Goal: Navigation & Orientation: Find specific page/section

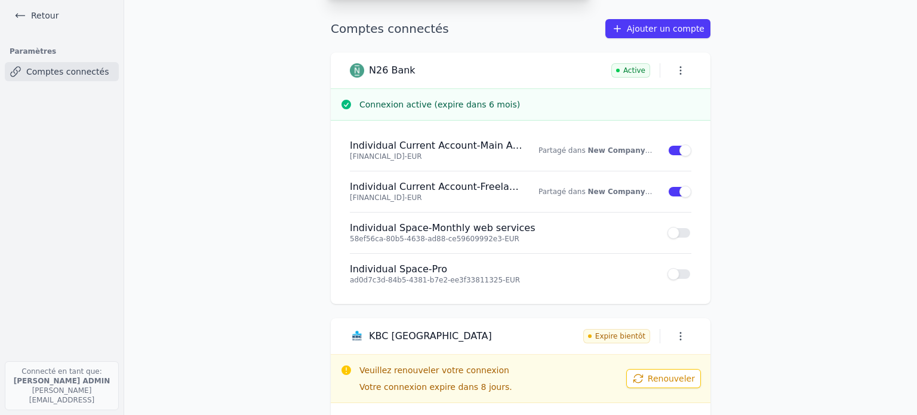
click at [26, 11] on icon at bounding box center [20, 16] width 12 height 12
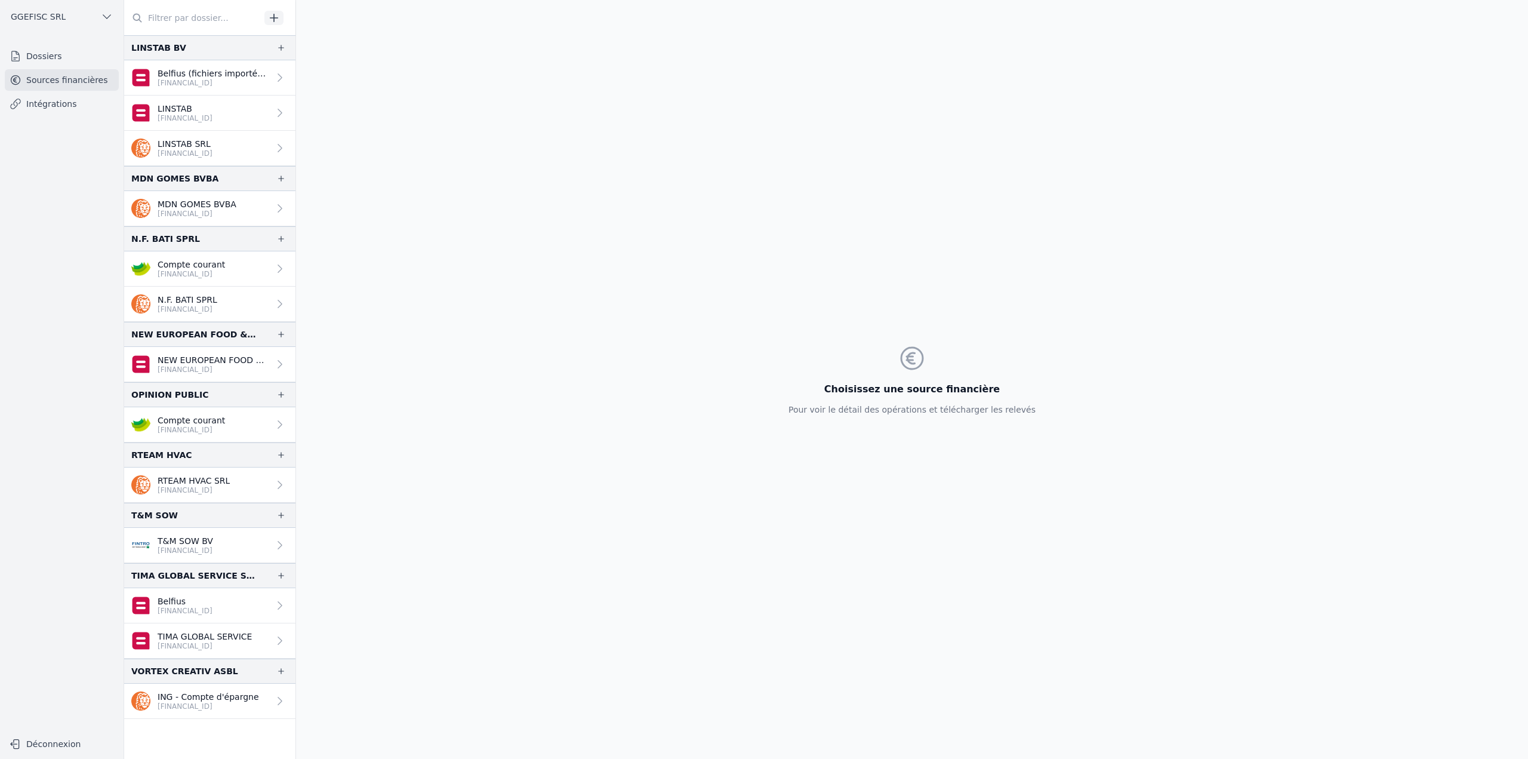
click at [53, 61] on link "Dossiers" at bounding box center [62, 55] width 114 height 21
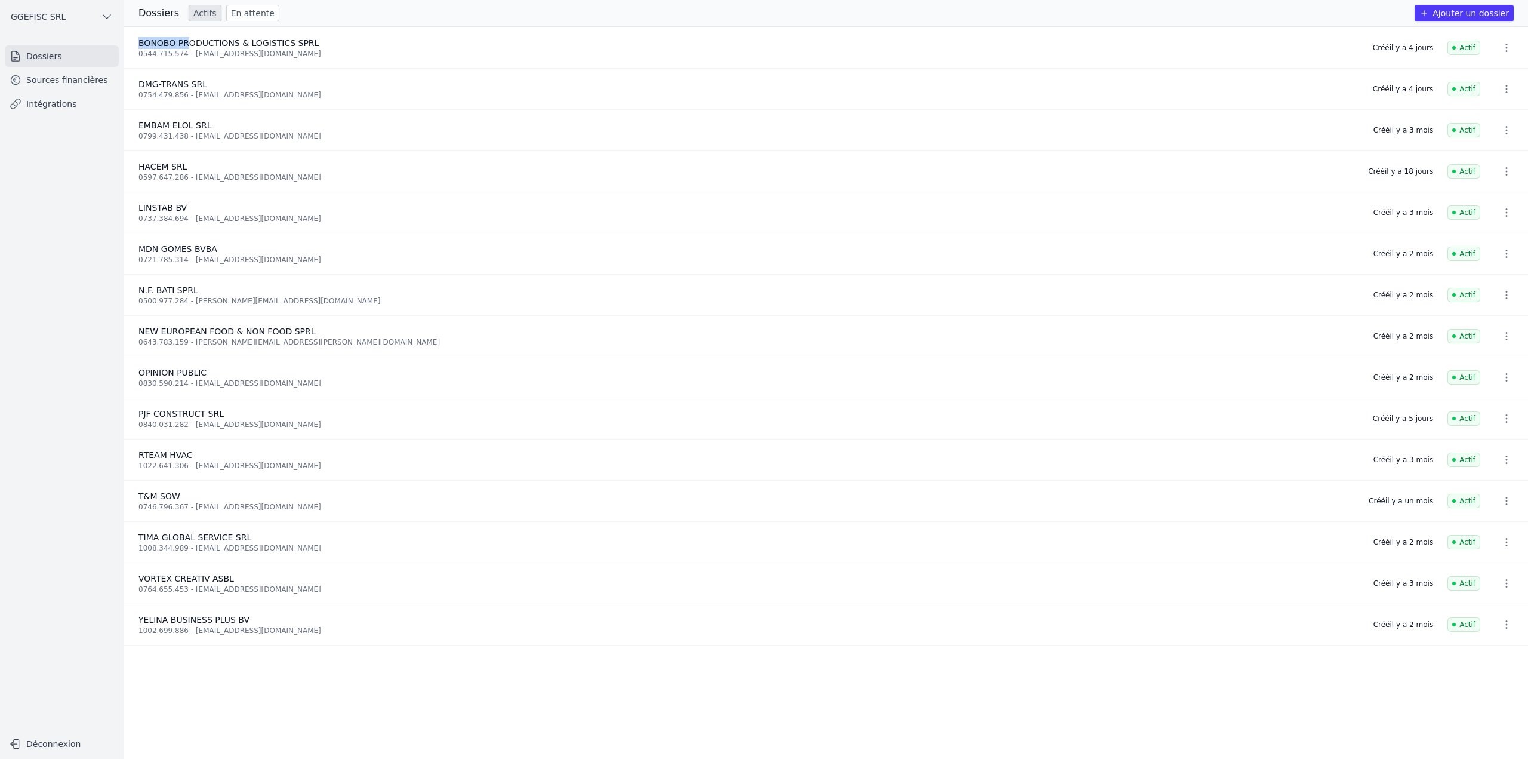
drag, startPoint x: 131, startPoint y: 42, endPoint x: 186, endPoint y: 39, distance: 54.4
click at [186, 39] on li "BONOBO PRODUCTIONS & LOGISTICS SPRL 0544.715.574 - dieumercigendumba@yahoo.fr C…" at bounding box center [826, 47] width 1404 height 41
copy span "BONOBO PR"
click at [62, 84] on link "Sources financières" at bounding box center [62, 79] width 114 height 21
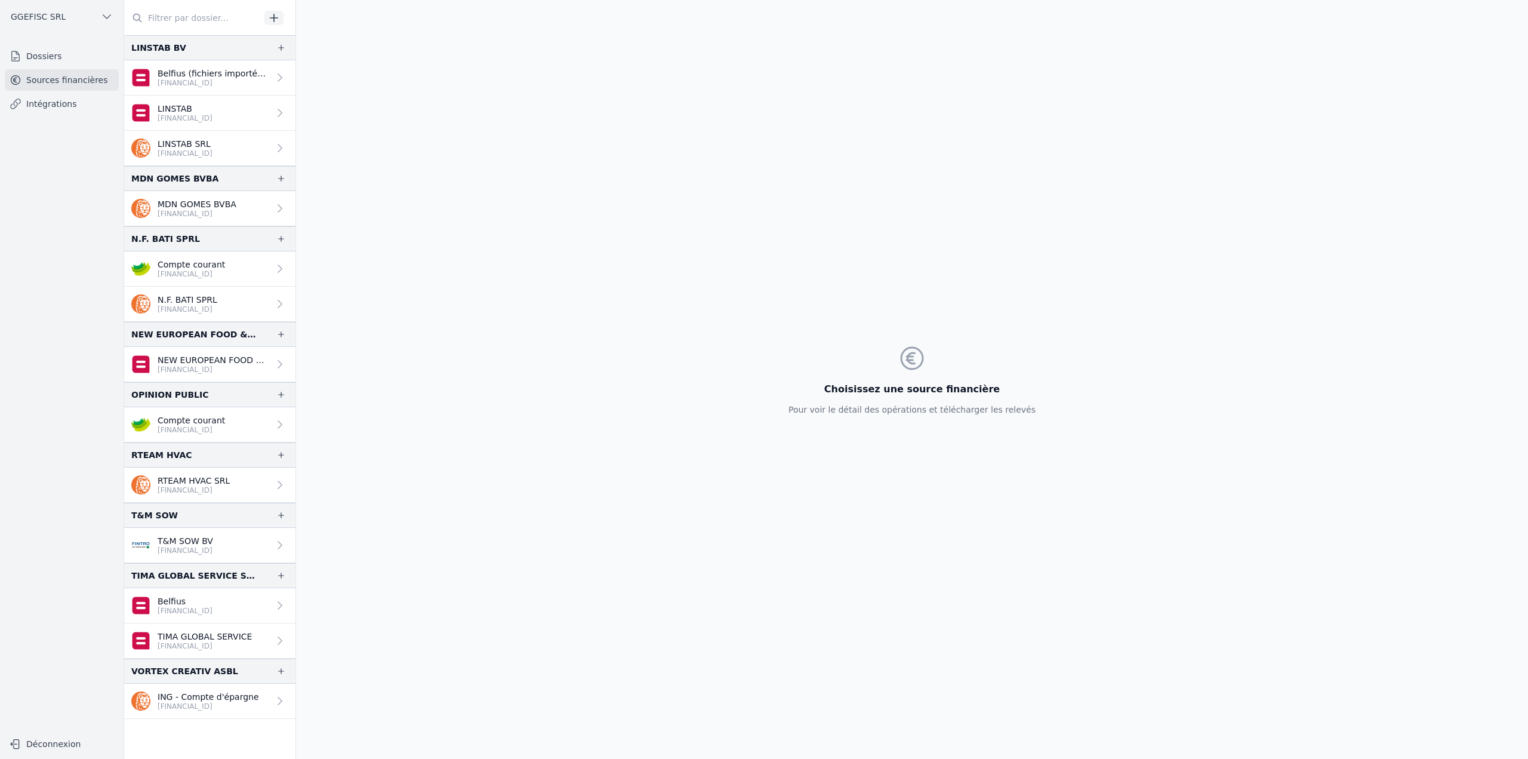
click at [72, 57] on link "Dossiers" at bounding box center [62, 55] width 114 height 21
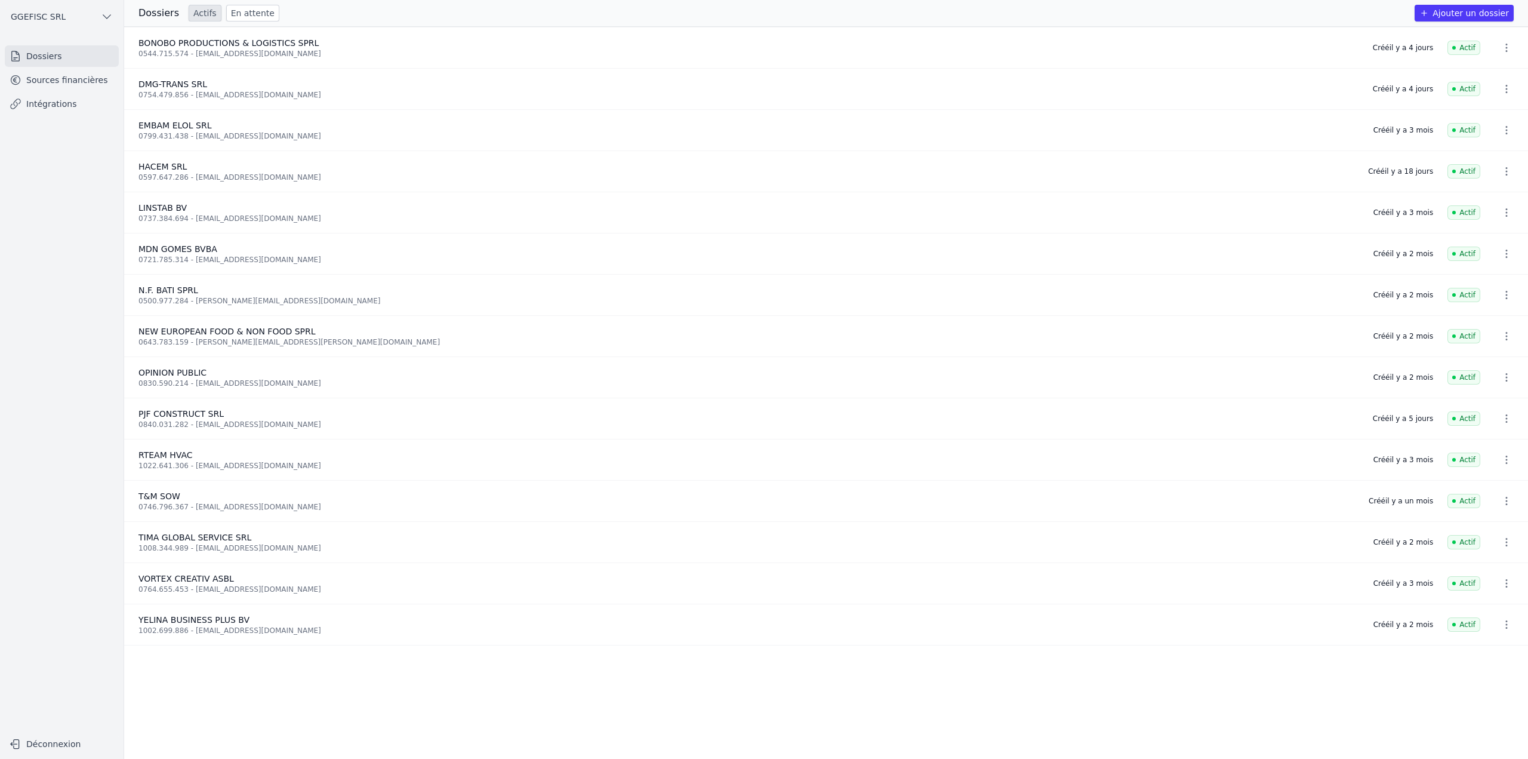
click at [73, 82] on link "Sources financières" at bounding box center [62, 79] width 114 height 21
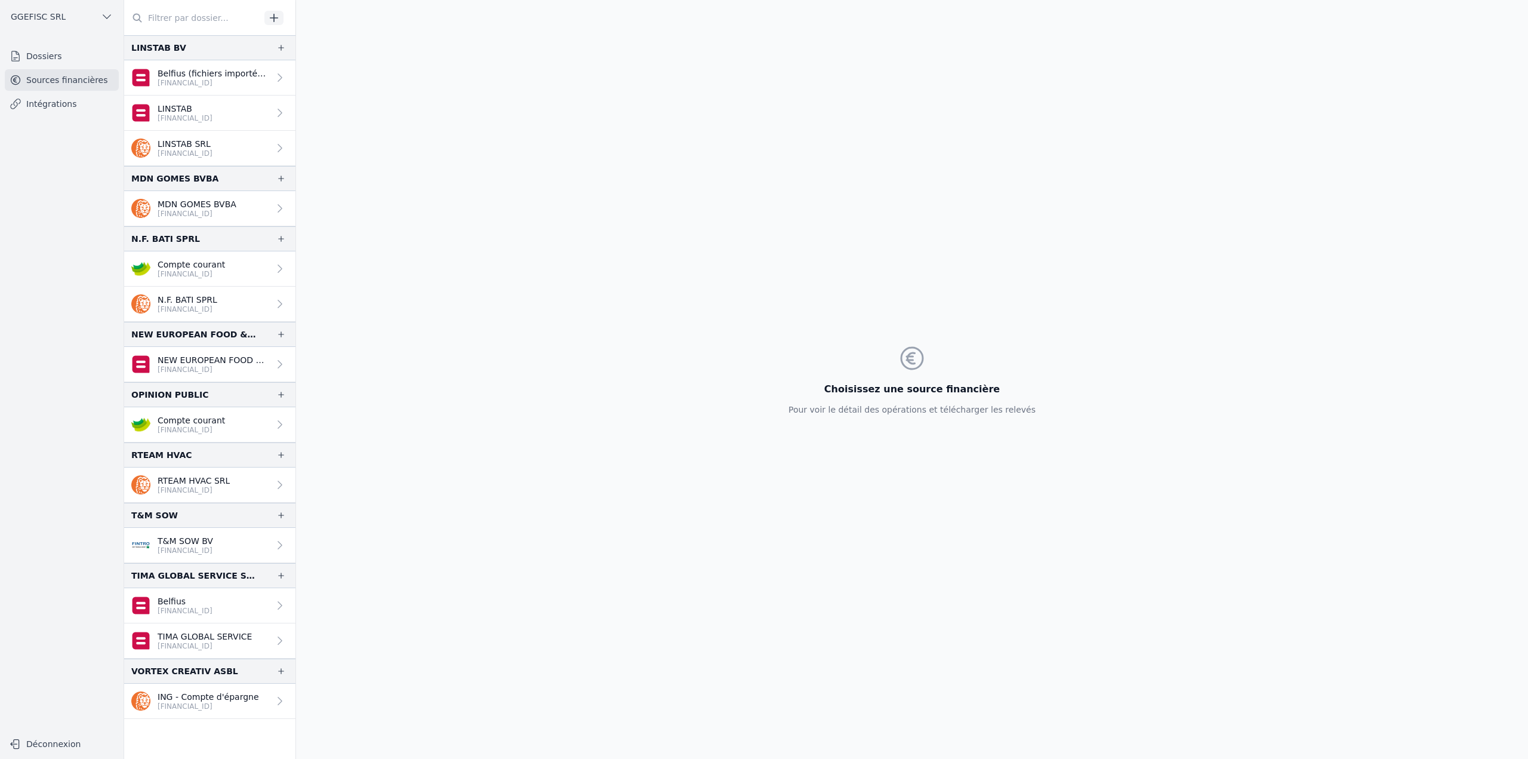
click at [68, 51] on link "Dossiers" at bounding box center [62, 55] width 114 height 21
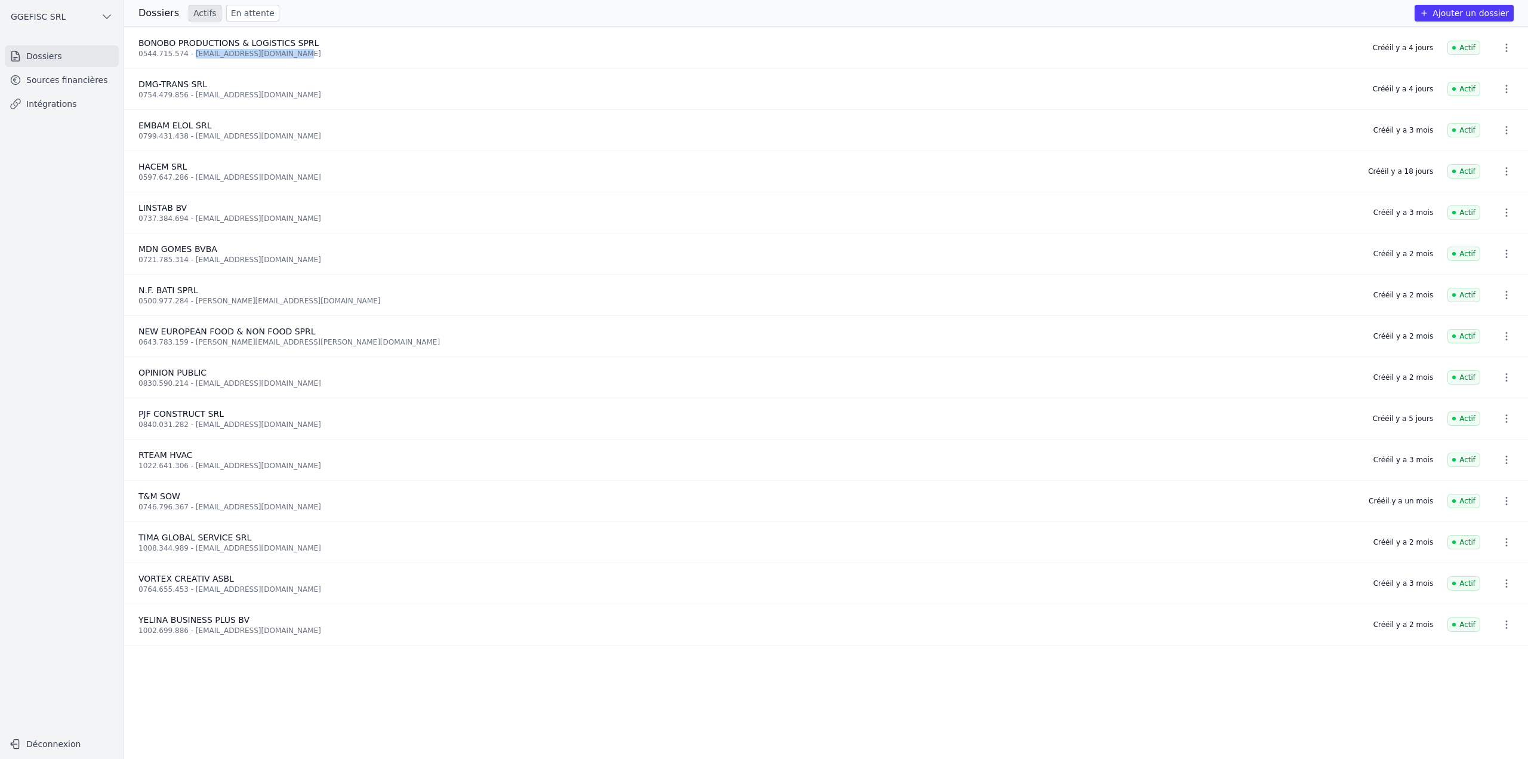
drag, startPoint x: 186, startPoint y: 54, endPoint x: 267, endPoint y: 56, distance: 80.6
click at [291, 49] on div "0544.715.574 - dieumercigendumba@yahoo.fr" at bounding box center [748, 54] width 1220 height 10
copy div "dieumercigendumba@yahoo.fr"
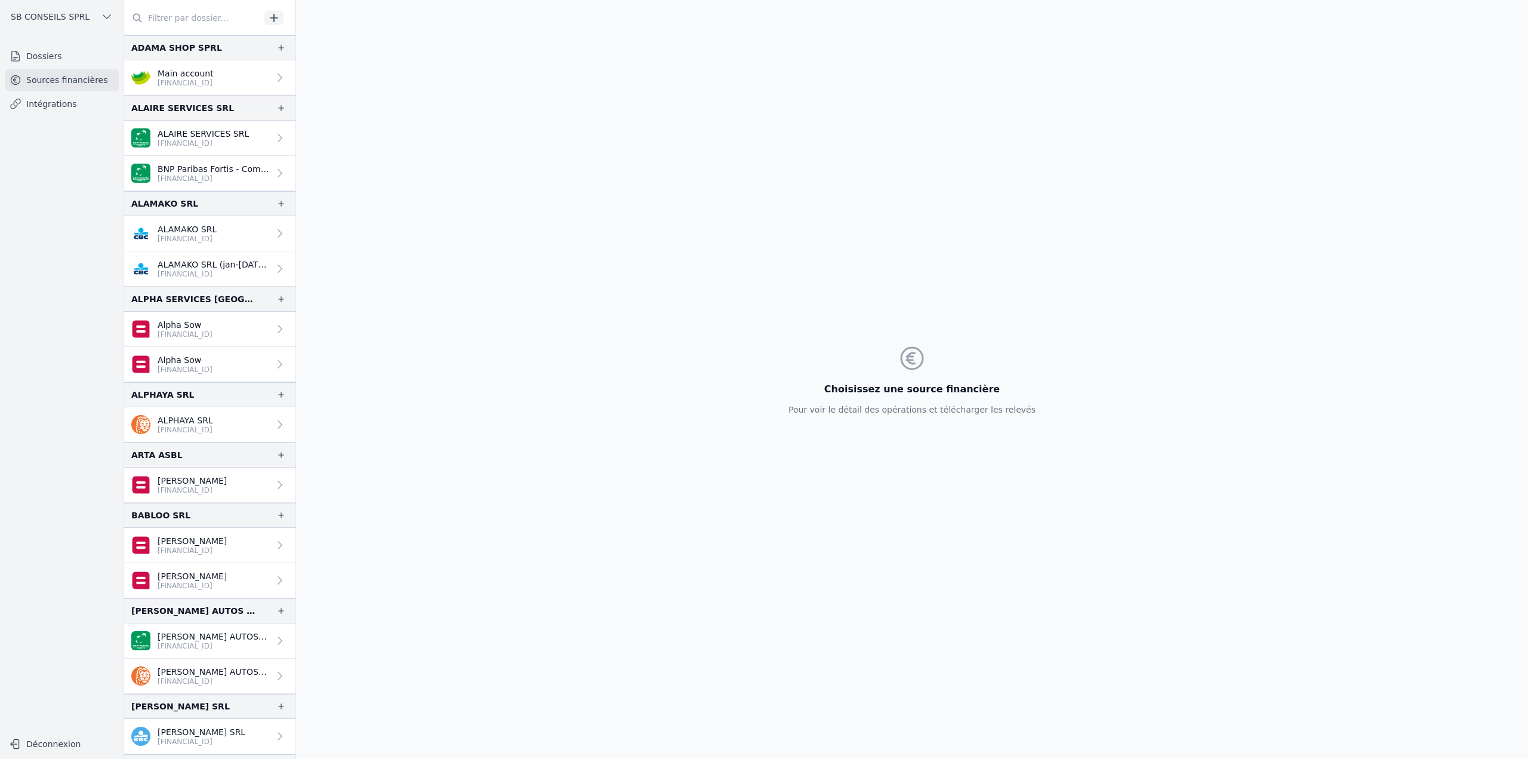
click at [58, 23] on button "SB CONSEILS SPRL" at bounding box center [62, 16] width 114 height 19
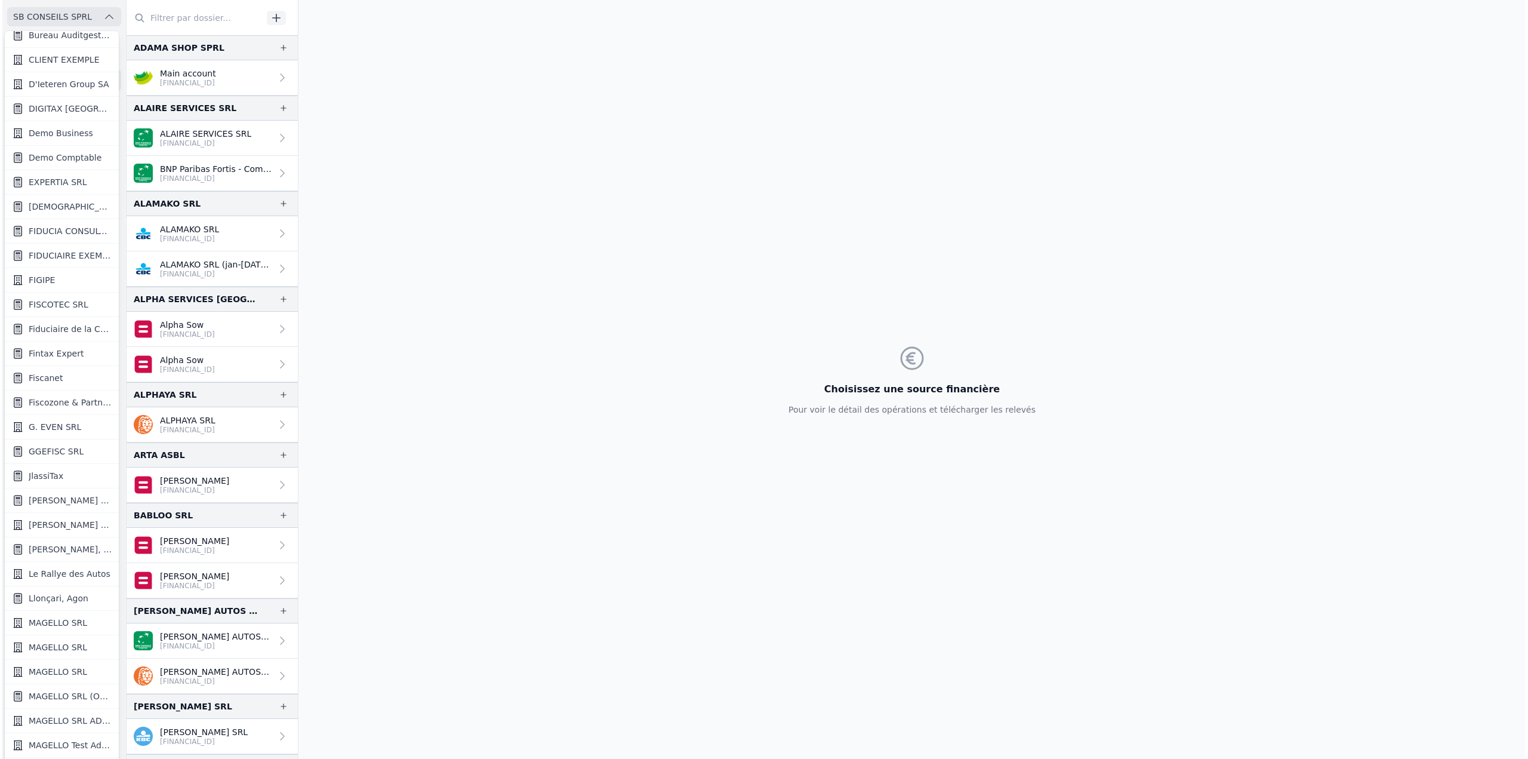
scroll to position [329, 0]
click at [44, 442] on span "GGEFISC SRL" at bounding box center [53, 448] width 55 height 12
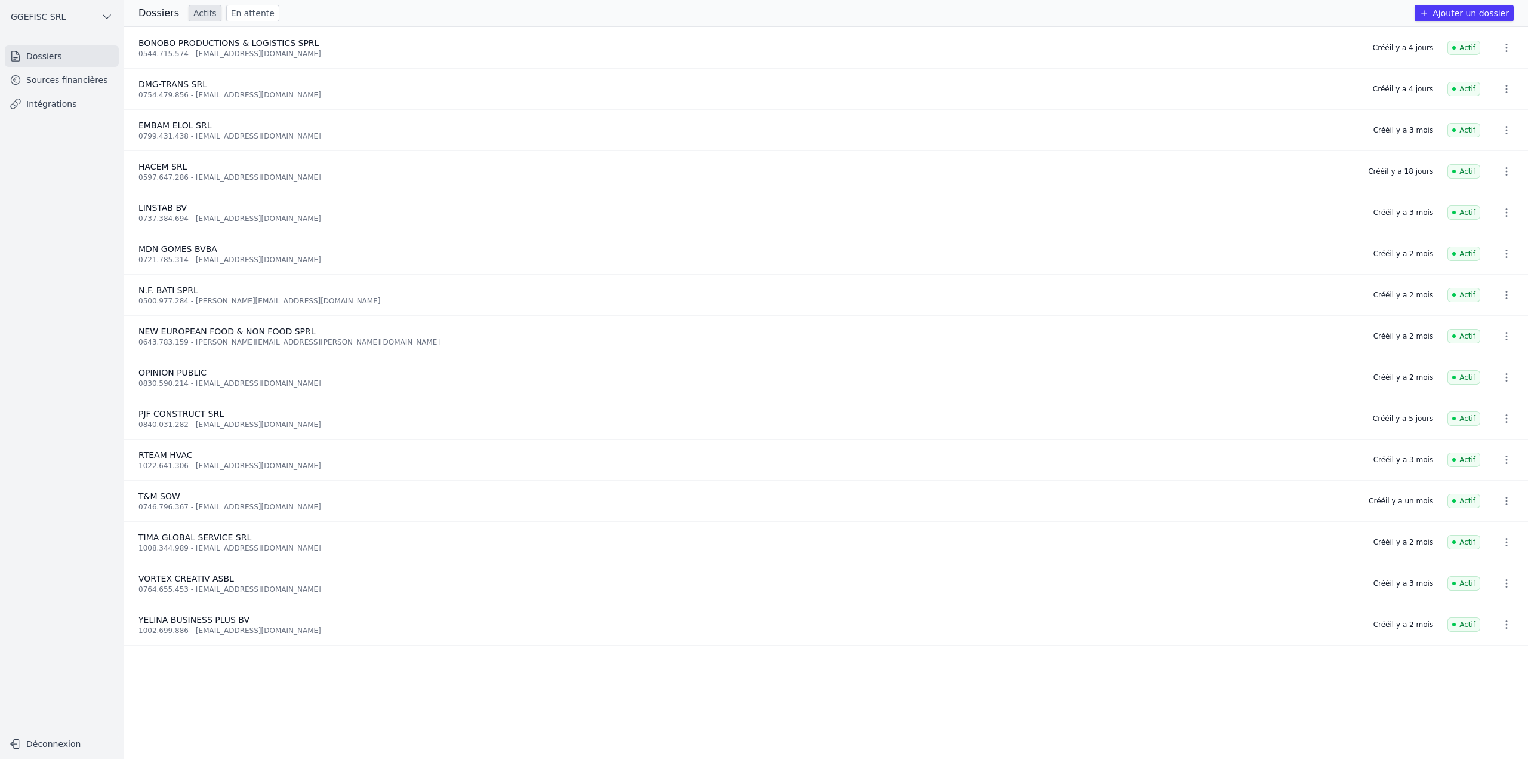
click at [45, 87] on link "Sources financières" at bounding box center [62, 79] width 114 height 21
